Goal: Find specific page/section: Find specific page/section

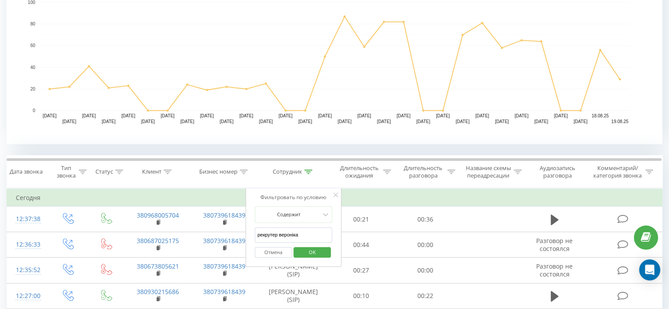
click at [309, 245] on span "OK" at bounding box center [312, 252] width 25 height 14
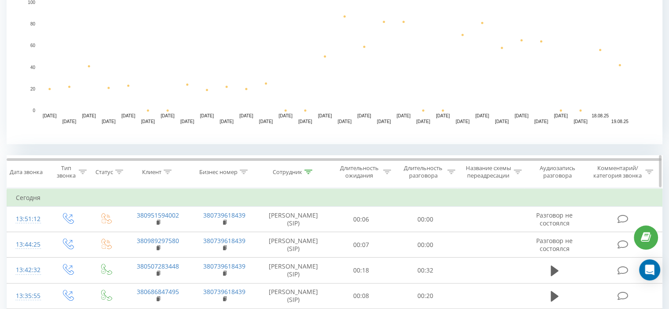
click at [304, 170] on icon at bounding box center [308, 172] width 8 height 4
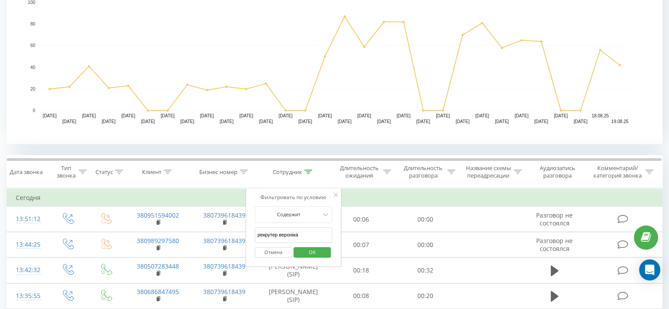
click at [300, 238] on input "рекрутер вероніка" at bounding box center [292, 234] width 77 height 15
click at [308, 248] on span "OK" at bounding box center [312, 252] width 25 height 14
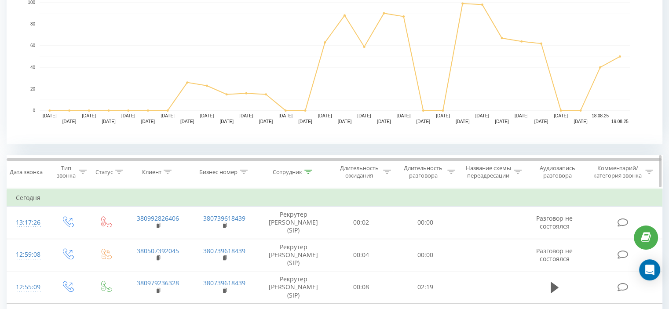
click at [307, 172] on icon at bounding box center [308, 172] width 8 height 4
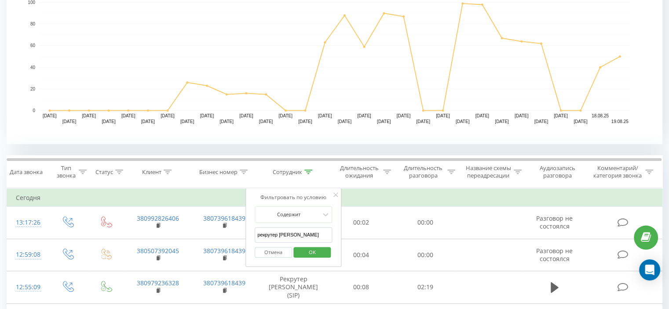
click at [303, 230] on input "рекрутер [PERSON_NAME]" at bounding box center [292, 234] width 77 height 15
type input "Рекрутер Людмила"
click at [307, 253] on span "OK" at bounding box center [312, 252] width 25 height 14
